Goal: Task Accomplishment & Management: Manage account settings

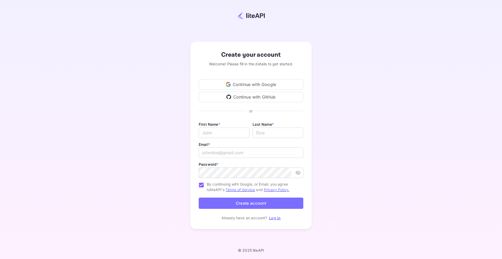
click at [260, 85] on div "Continue with Google" at bounding box center [251, 84] width 105 height 10
click at [222, 153] on input "email" at bounding box center [251, 153] width 105 height 10
type input "[EMAIL_ADDRESS][DOMAIN_NAME]"
click at [260, 204] on button "Create account" at bounding box center [251, 203] width 105 height 11
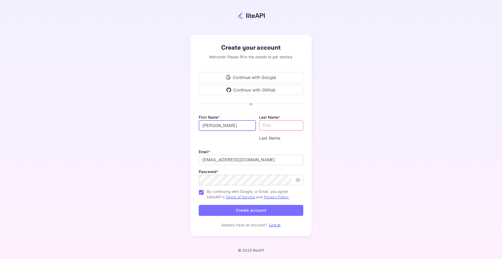
type input "[PERSON_NAME]"
click at [259, 131] on input "lastName" at bounding box center [281, 125] width 44 height 10
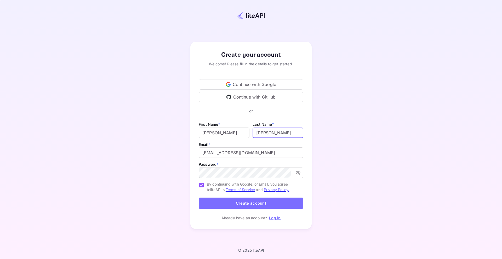
type input "[PERSON_NAME]"
click at [251, 202] on button "Create account" at bounding box center [251, 203] width 105 height 11
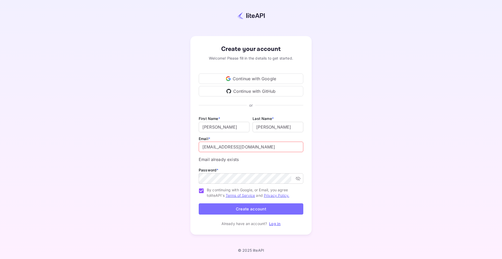
click at [275, 222] on link "Log in" at bounding box center [275, 224] width 12 height 4
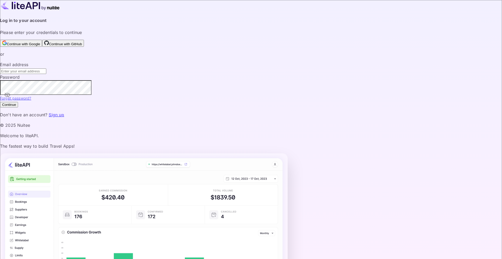
type input "[EMAIL_ADDRESS][DOMAIN_NAME]"
click at [18, 108] on button "Continue" at bounding box center [9, 104] width 18 height 5
click at [42, 47] on button "Continue with Google" at bounding box center [21, 43] width 42 height 7
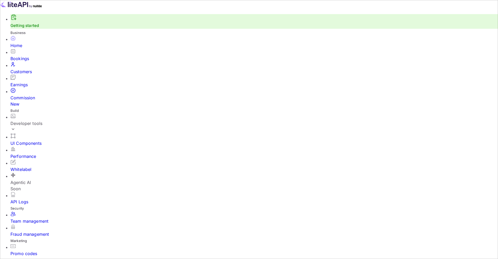
scroll to position [81, 132]
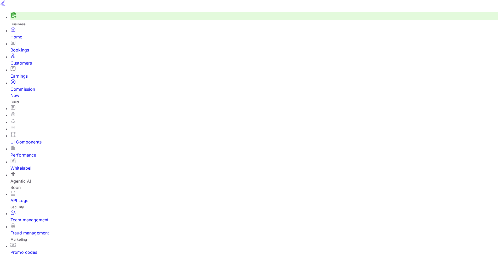
scroll to position [81, 148]
click at [8, 259] on icon "Expand navigation" at bounding box center [5, 264] width 6 height 6
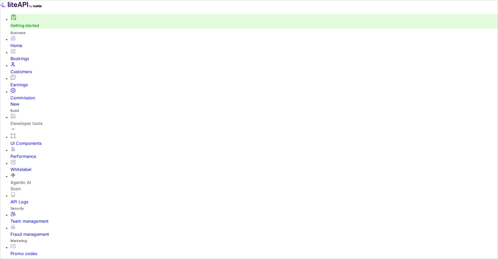
scroll to position [81, 132]
click at [30, 28] on link "Getting started" at bounding box center [24, 25] width 29 height 5
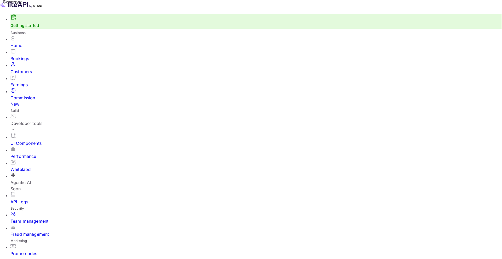
click at [24, 49] on div "Home" at bounding box center [256, 45] width 492 height 6
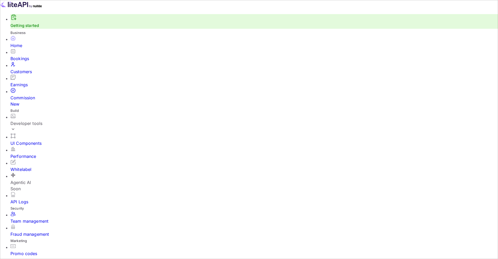
scroll to position [81, 132]
click at [29, 218] on div "Team management" at bounding box center [254, 221] width 488 height 6
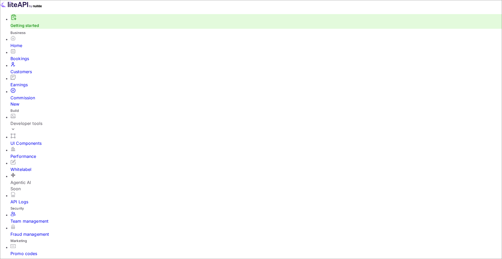
type input "i"
paste input "[EMAIL_ADDRESS][DOMAIN_NAME]"
type input "[EMAIL_ADDRESS][DOMAIN_NAME]"
click at [191, 144] on input "Agent Can manage bookings" at bounding box center [251, 129] width 502 height 259
radio input "true"
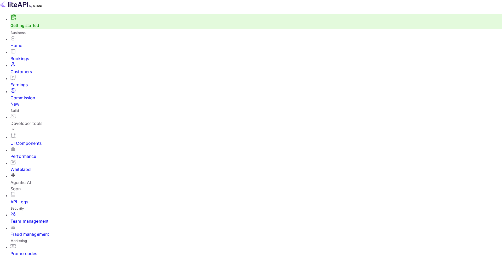
click at [22, 49] on div "Home" at bounding box center [256, 45] width 492 height 6
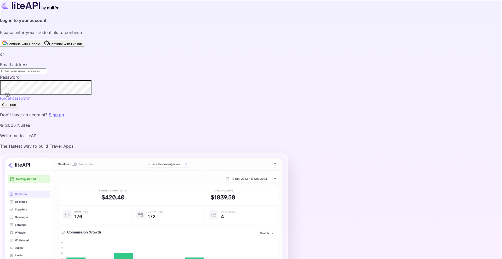
click at [42, 47] on button "Continue with Google" at bounding box center [21, 43] width 42 height 7
